Goal: Check status: Check status

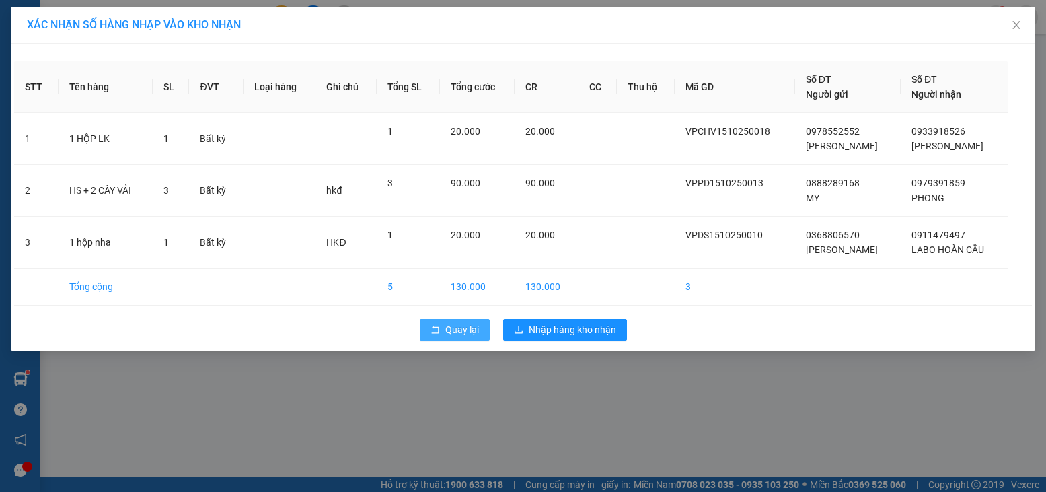
click at [450, 333] on span "Quay lại" at bounding box center [462, 329] width 34 height 15
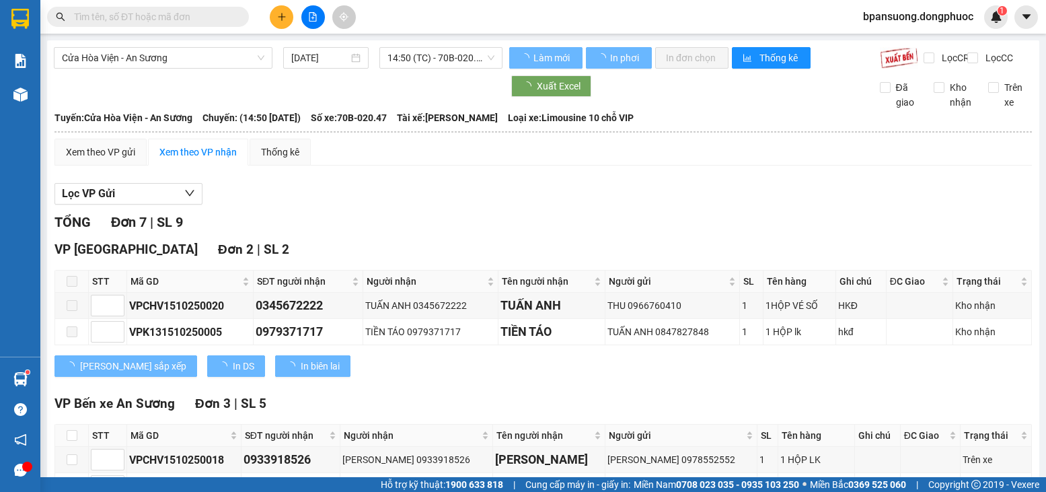
click at [159, 20] on input "text" at bounding box center [153, 16] width 159 height 15
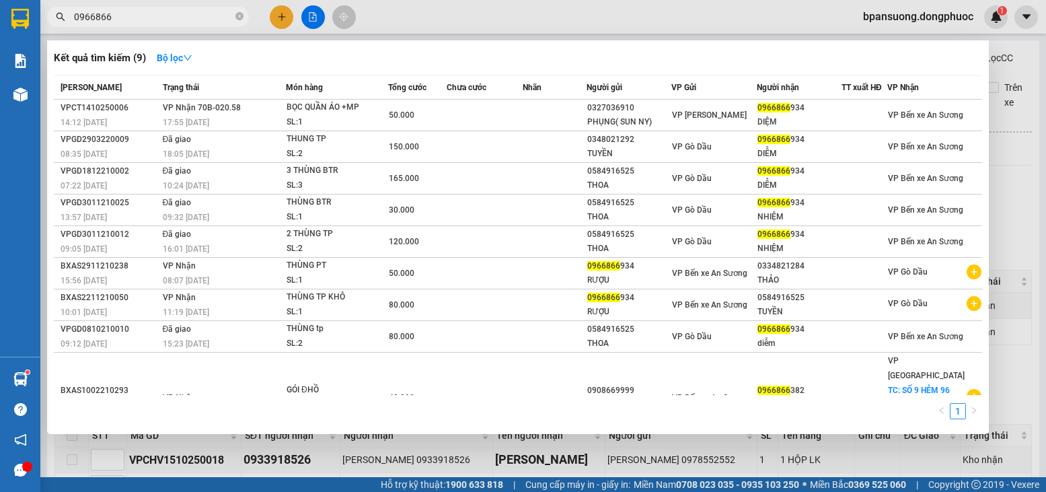
click at [1002, 69] on div at bounding box center [523, 246] width 1046 height 492
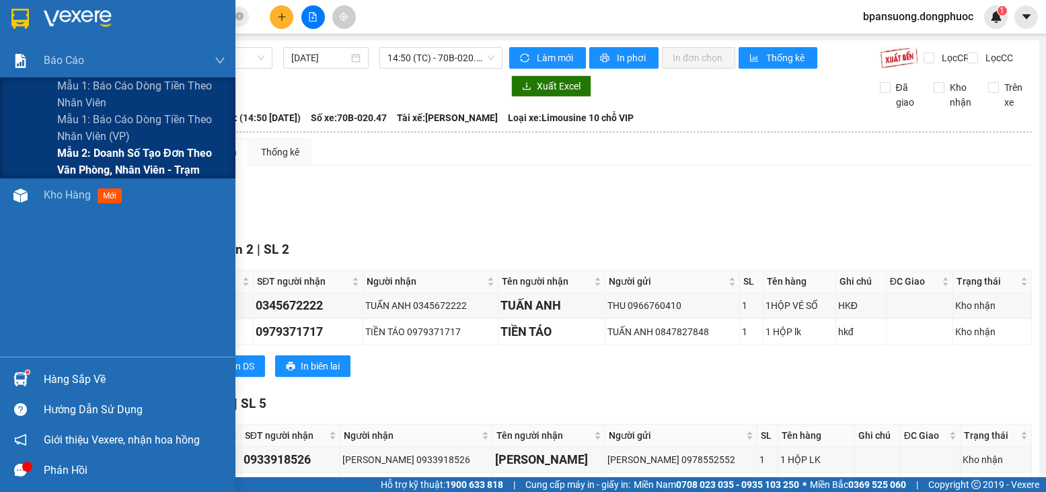
click at [115, 157] on span "Mẫu 2: Doanh số tạo đơn theo Văn phòng, nhân viên - Trạm" at bounding box center [141, 162] width 168 height 34
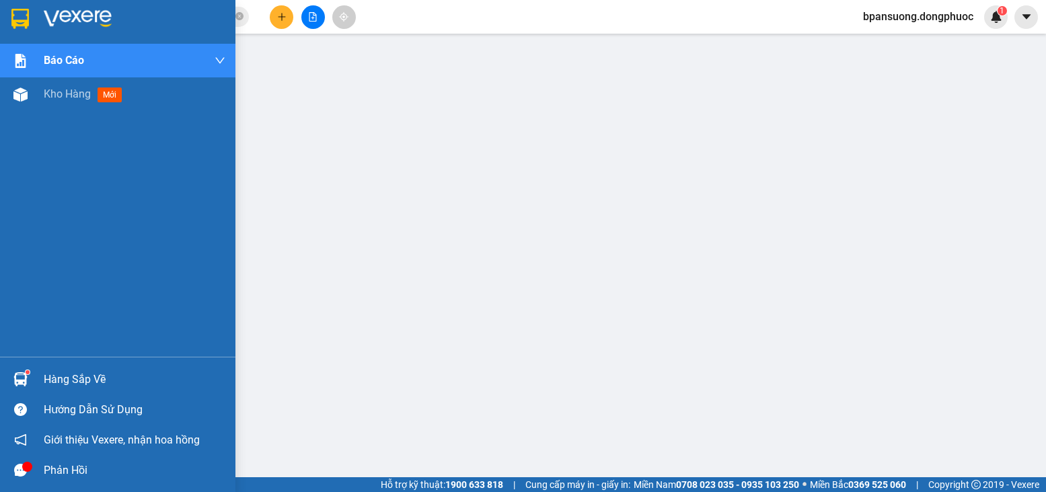
click at [28, 367] on div "Hàng sắp về" at bounding box center [117, 379] width 235 height 30
click at [46, 384] on div "Hàng sắp về" at bounding box center [135, 379] width 182 height 20
click at [50, 380] on div "Hàng sắp về" at bounding box center [135, 379] width 182 height 20
click at [9, 363] on div "Hàng sắp về Hướng dẫn sử dụng Giới thiệu Vexere, nhận hoa hồng Phản hồi" at bounding box center [117, 420] width 235 height 128
click at [86, 375] on div "Hàng sắp về" at bounding box center [135, 379] width 182 height 20
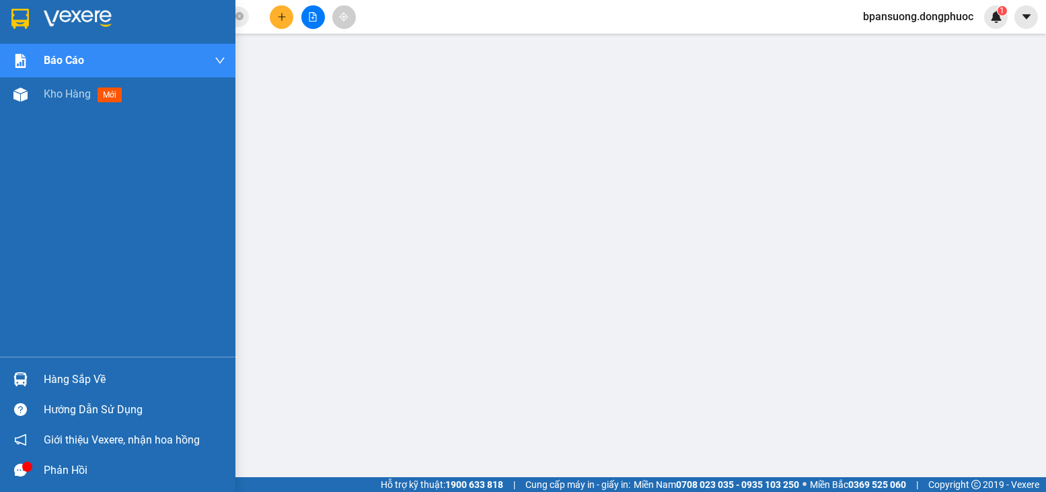
click at [27, 372] on img at bounding box center [20, 379] width 14 height 14
click at [1, 20] on div at bounding box center [117, 22] width 235 height 44
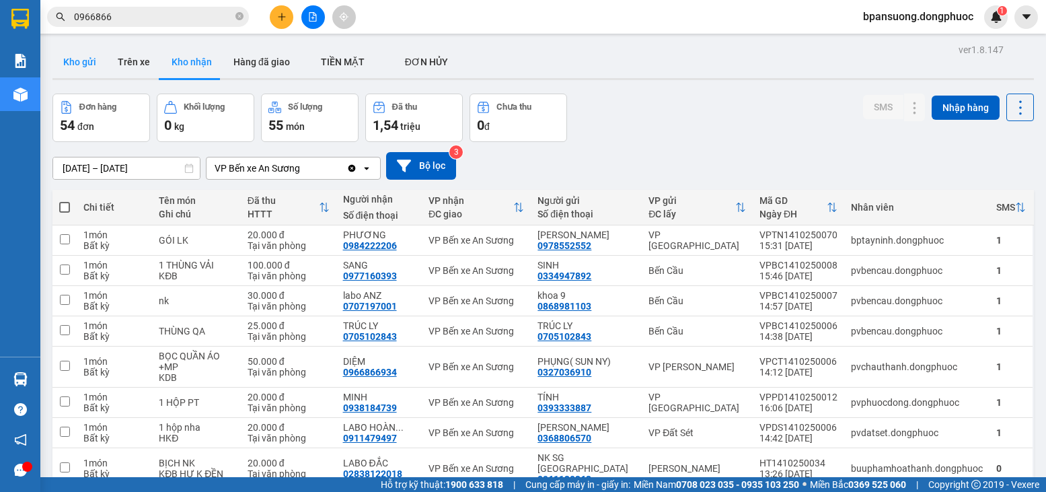
click at [95, 67] on button "Kho gửi" at bounding box center [79, 62] width 54 height 32
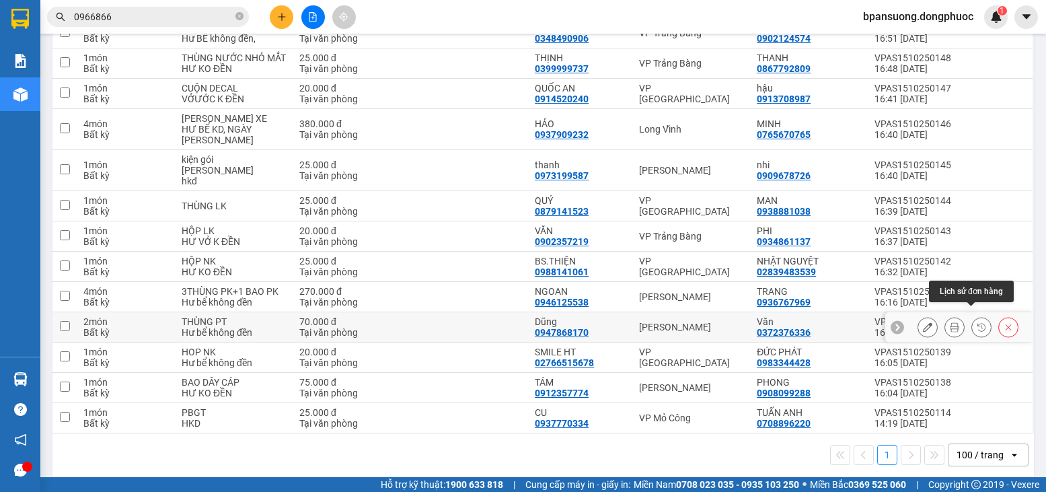
scroll to position [664, 0]
click at [1009, 449] on div "open" at bounding box center [1018, 454] width 19 height 22
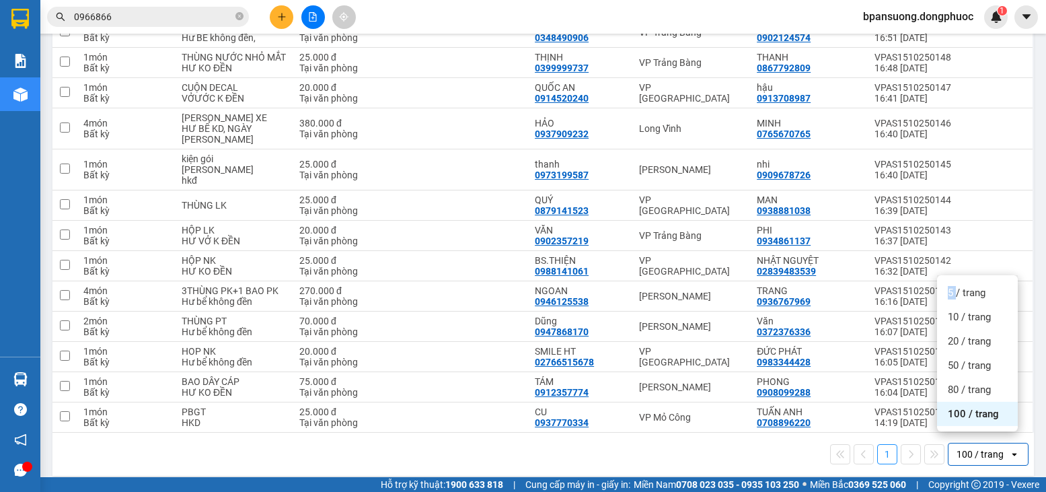
click at [1009, 449] on div "open" at bounding box center [1018, 454] width 19 height 22
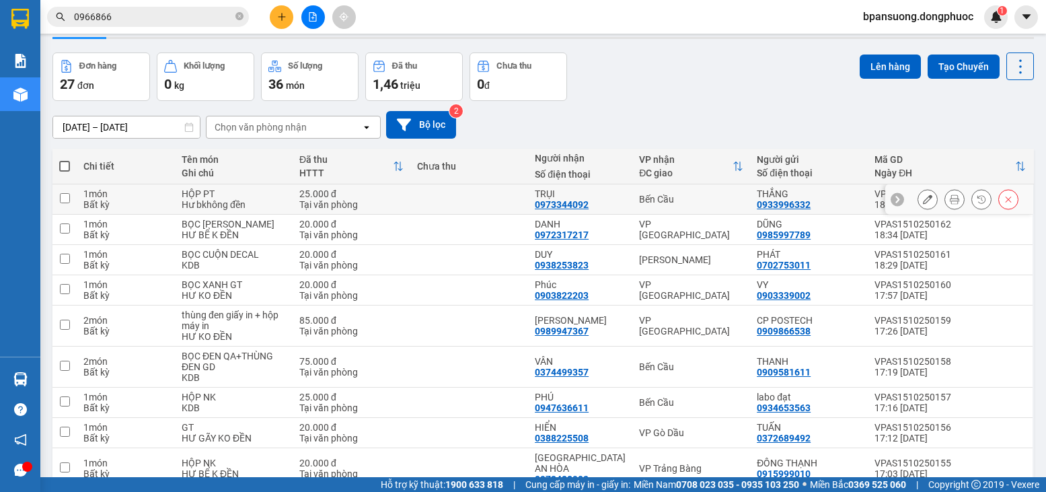
scroll to position [0, 0]
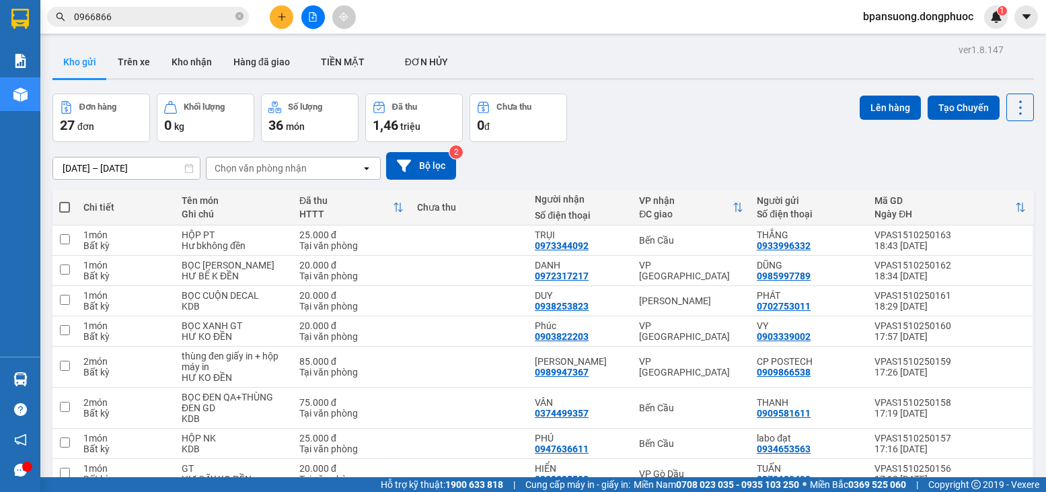
click at [696, 127] on div "Đơn hàng 27 đơn [PERSON_NAME] 0 kg Số [PERSON_NAME] 36 món Đã thu 1,46 [PERSON_…" at bounding box center [542, 117] width 981 height 48
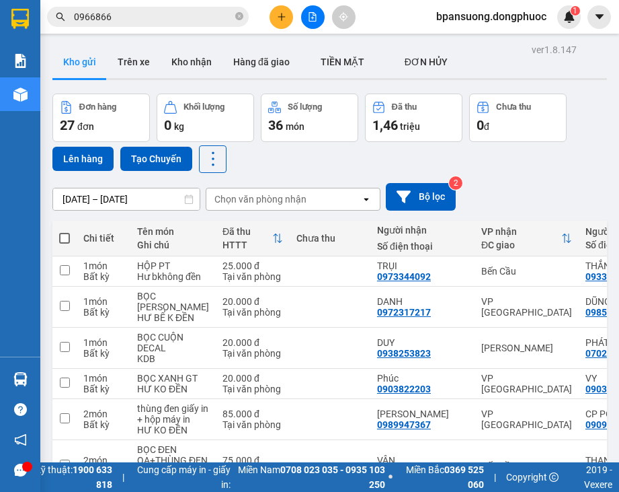
click at [606, 220] on main "ver 1.8.147 Kho gửi Trên xe [PERSON_NAME] Hàng đã [PERSON_NAME] MẶT ĐƠN [PERSO…" at bounding box center [309, 231] width 619 height 462
click at [593, 162] on div "Đơn hàng 27 đơn [PERSON_NAME] 0 kg Số [PERSON_NAME] 36 món Đã thu 1,46 [PERSON_…" at bounding box center [329, 132] width 555 height 79
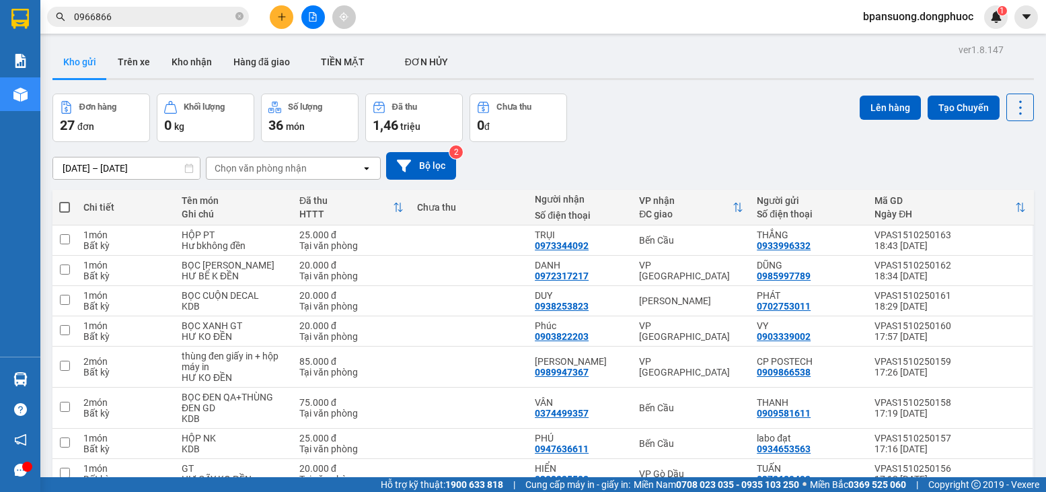
click at [138, 11] on input "0966866" at bounding box center [153, 16] width 159 height 15
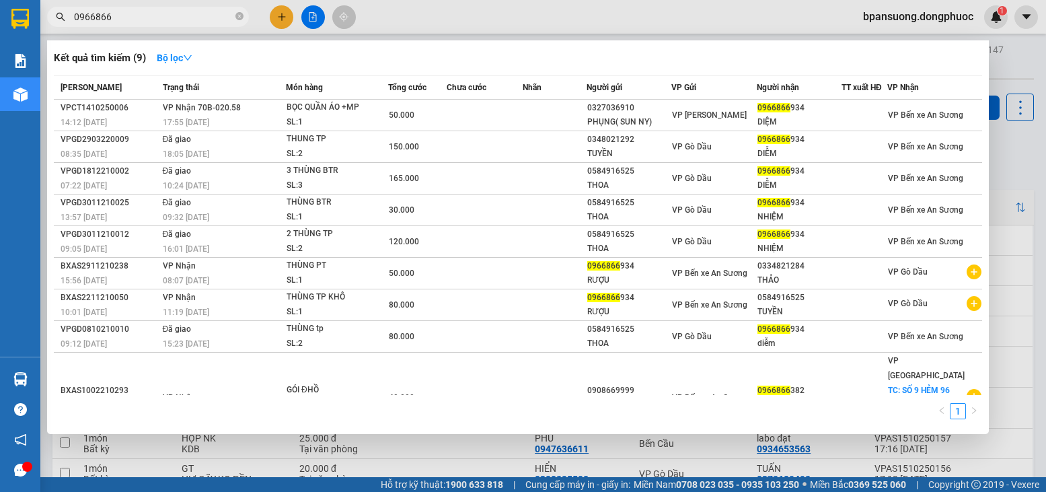
click at [138, 11] on input "0966866" at bounding box center [153, 16] width 159 height 15
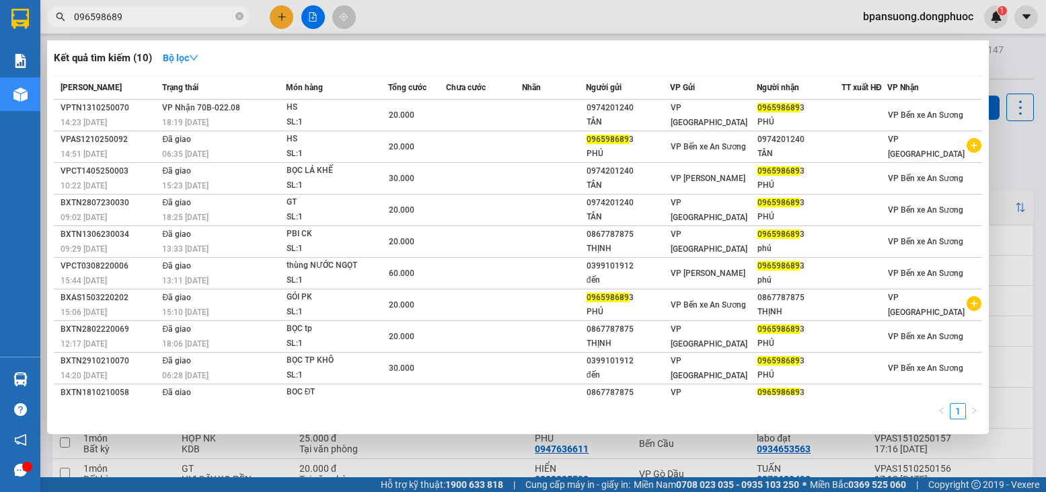
type input "0965986893"
